Goal: Register for event/course

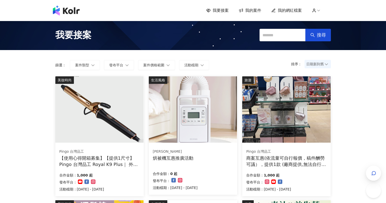
click at [68, 10] on img at bounding box center [66, 11] width 27 height 10
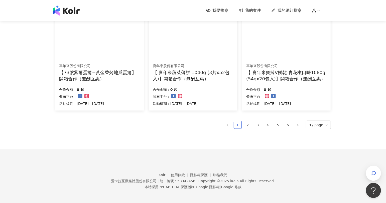
scroll to position [334, 0]
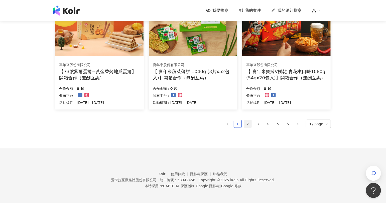
click at [250, 123] on link "2" at bounding box center [248, 124] width 8 height 8
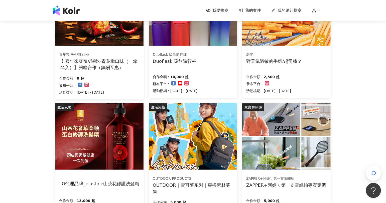
scroll to position [334, 0]
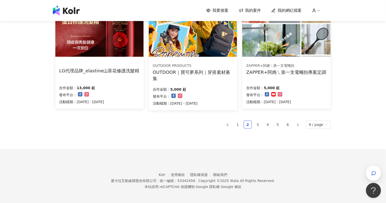
click at [112, 77] on div "LG代理品牌_elastine山茶花修護洗髮精 合作金額： 13,000 起 發布平台： 活動檔期：[DATE] - [DATE]" at bounding box center [99, 84] width 88 height 50
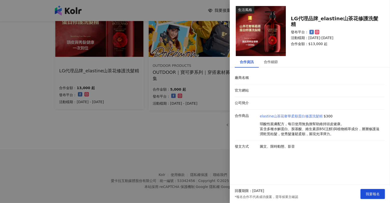
click at [281, 117] on link "elastine山茶花奢華柔順蛋白修護洗髮精" at bounding box center [291, 116] width 63 height 5
click at [148, 123] on div at bounding box center [195, 101] width 390 height 203
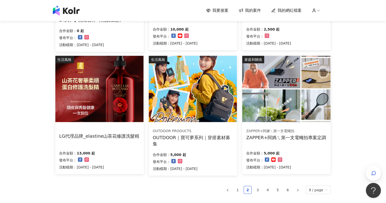
scroll to position [278, 0]
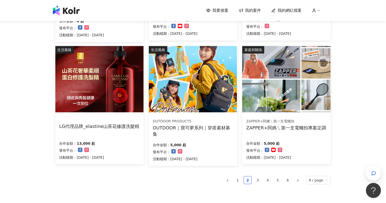
click at [113, 131] on div "LG代理品牌_elastine山茶花修護洗髮精 合作金額： 13,000 起 發布平台： 活動檔期：[DATE] - [DATE]" at bounding box center [99, 139] width 88 height 50
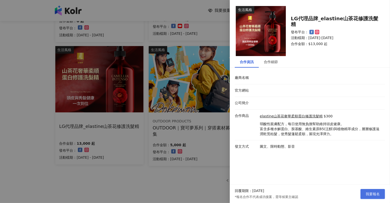
click at [378, 195] on span "我要報名" at bounding box center [373, 194] width 14 height 4
click at [162, 183] on div at bounding box center [195, 101] width 390 height 203
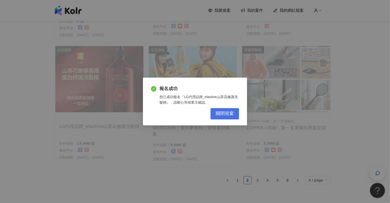
click at [219, 113] on span "關閉視窗" at bounding box center [225, 114] width 18 height 6
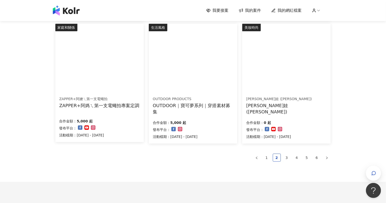
scroll to position [334, 0]
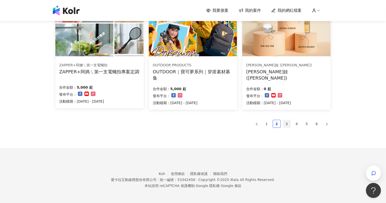
click at [286, 126] on link "3" at bounding box center [287, 124] width 8 height 8
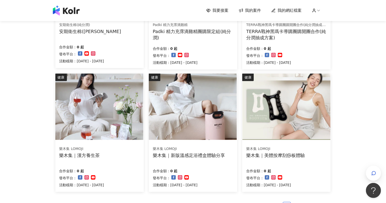
scroll to position [278, 0]
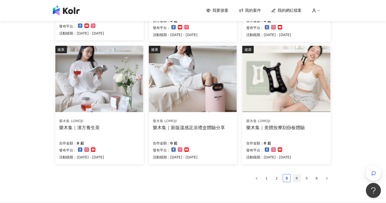
click at [297, 177] on link "4" at bounding box center [297, 178] width 8 height 8
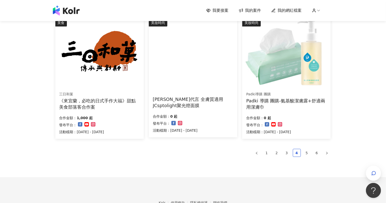
scroll to position [306, 0]
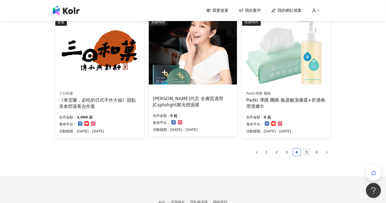
click at [304, 152] on link "5" at bounding box center [307, 152] width 8 height 8
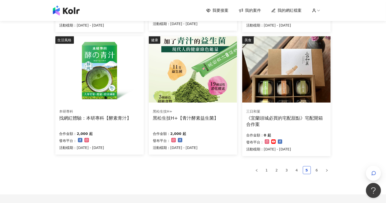
scroll to position [334, 0]
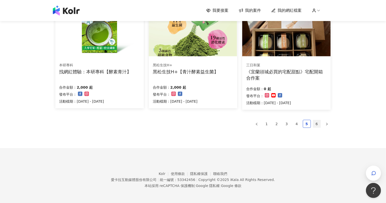
click at [320, 123] on li "6" at bounding box center [317, 124] width 8 height 8
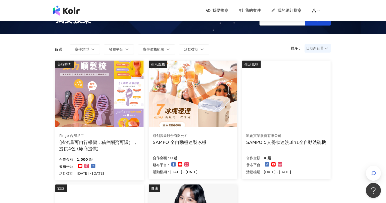
scroll to position [0, 0]
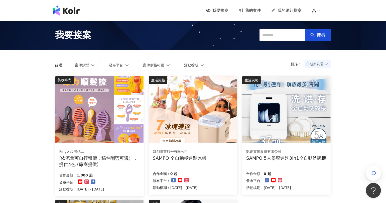
click at [248, 10] on span "我的案件" at bounding box center [253, 11] width 16 height 6
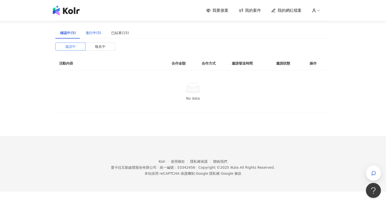
click at [89, 35] on div "進行中(5)" at bounding box center [94, 33] width 16 height 6
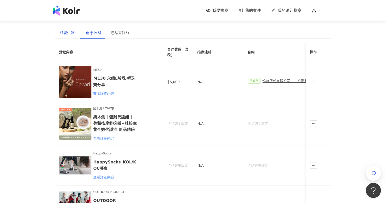
click at [70, 33] on div "確認中(5)" at bounding box center [68, 33] width 16 height 6
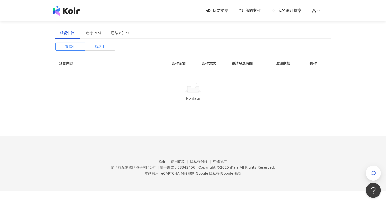
click at [88, 47] on label "報名中" at bounding box center [100, 47] width 30 height 8
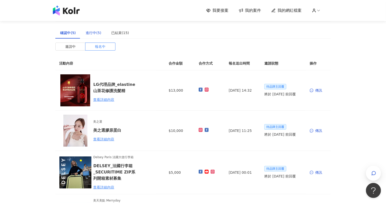
click at [97, 34] on div "進行中(5)" at bounding box center [94, 33] width 16 height 6
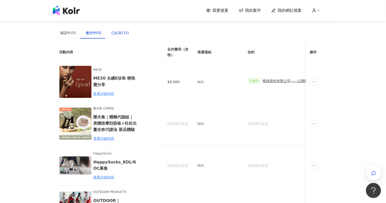
click at [117, 31] on div "已結束(15)" at bounding box center [120, 33] width 18 height 6
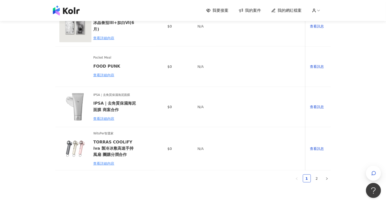
scroll to position [332, 0]
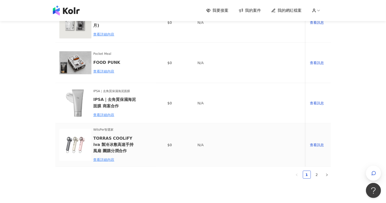
click at [80, 137] on img at bounding box center [75, 145] width 32 height 32
click at [105, 135] on h6 "TORRAS COOLiFY iva 製冷冰敷高速手持風扇 團購分潤合作" at bounding box center [115, 144] width 44 height 19
click at [97, 127] on span "WitsPer智選家" at bounding box center [115, 129] width 44 height 5
click at [73, 138] on img at bounding box center [75, 145] width 32 height 32
click at [104, 157] on div "查看詳細內容" at bounding box center [115, 160] width 44 height 6
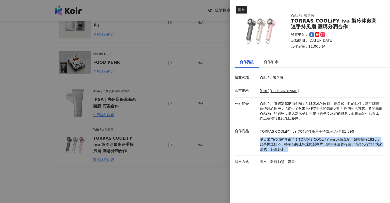
drag, startPoint x: 260, startPoint y: 139, endPoint x: 286, endPoint y: 149, distance: 28.1
click at [286, 149] on p "夏日出門必備神器來了！TORRAS COOLiFY iva 冰敷風扇，超輕量僅182g，比手機還輕巧，搭載高轉速馬達與製冷片，瞬間降溫超有感，清涼又有型！快來…" at bounding box center [321, 144] width 123 height 15
copy p "夏日出門必備神器來了！TORRAS COOLiFY iva 冰敷風扇，超輕量僅182g，比手機還輕巧，搭載高轉速馬達與製冷片，瞬間降溫超有感，清涼又有型！快來…"
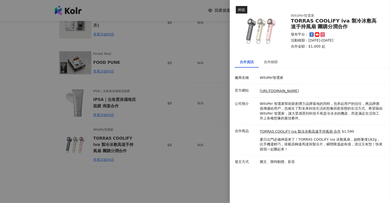
click at [5, 74] on div at bounding box center [195, 101] width 390 height 203
